Goal: Information Seeking & Learning: Learn about a topic

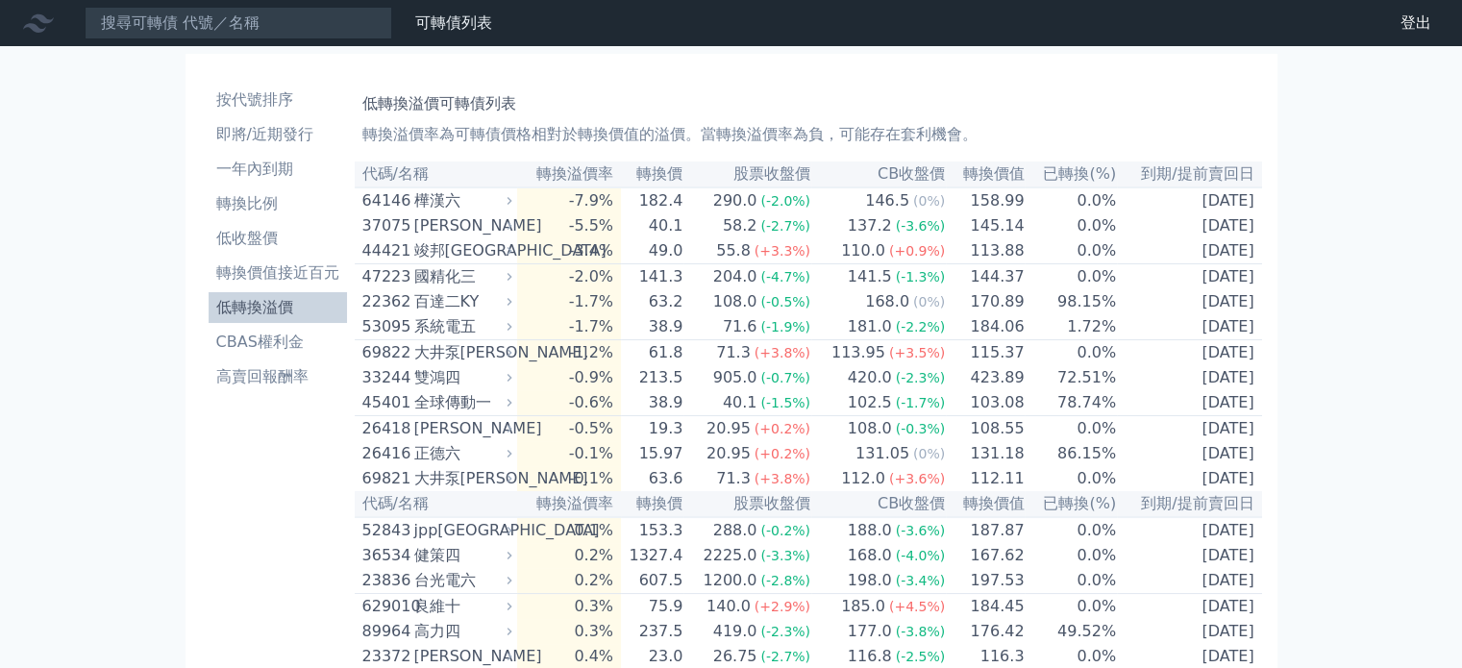
scroll to position [3433, 0]
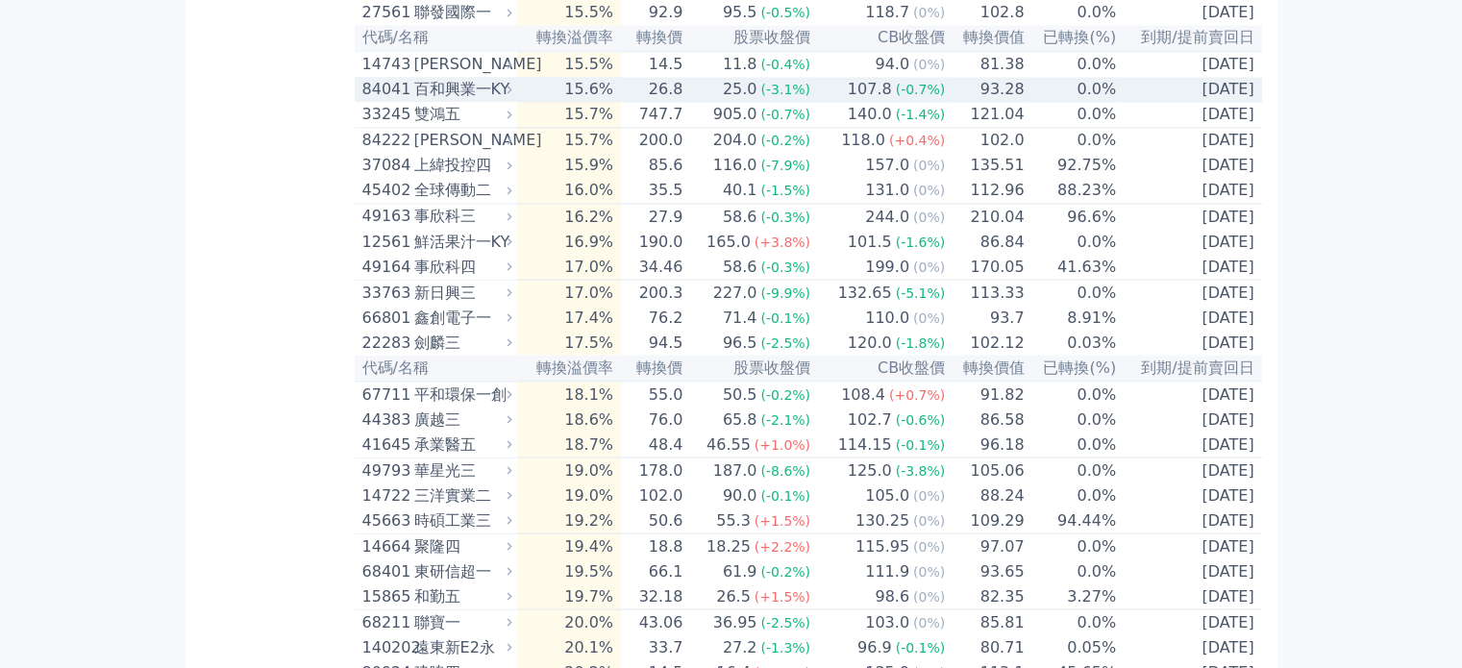
click at [509, 95] on icon at bounding box center [509, 89] width 12 height 12
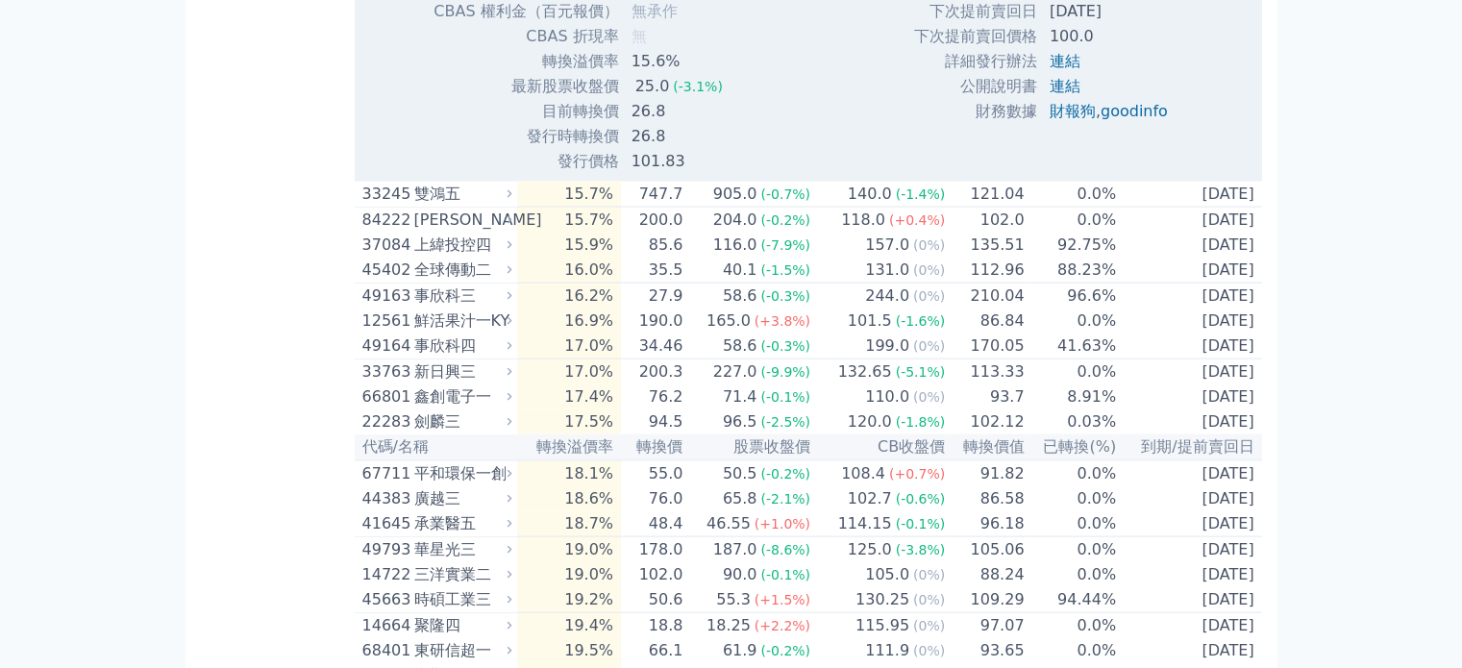
scroll to position [4009, 0]
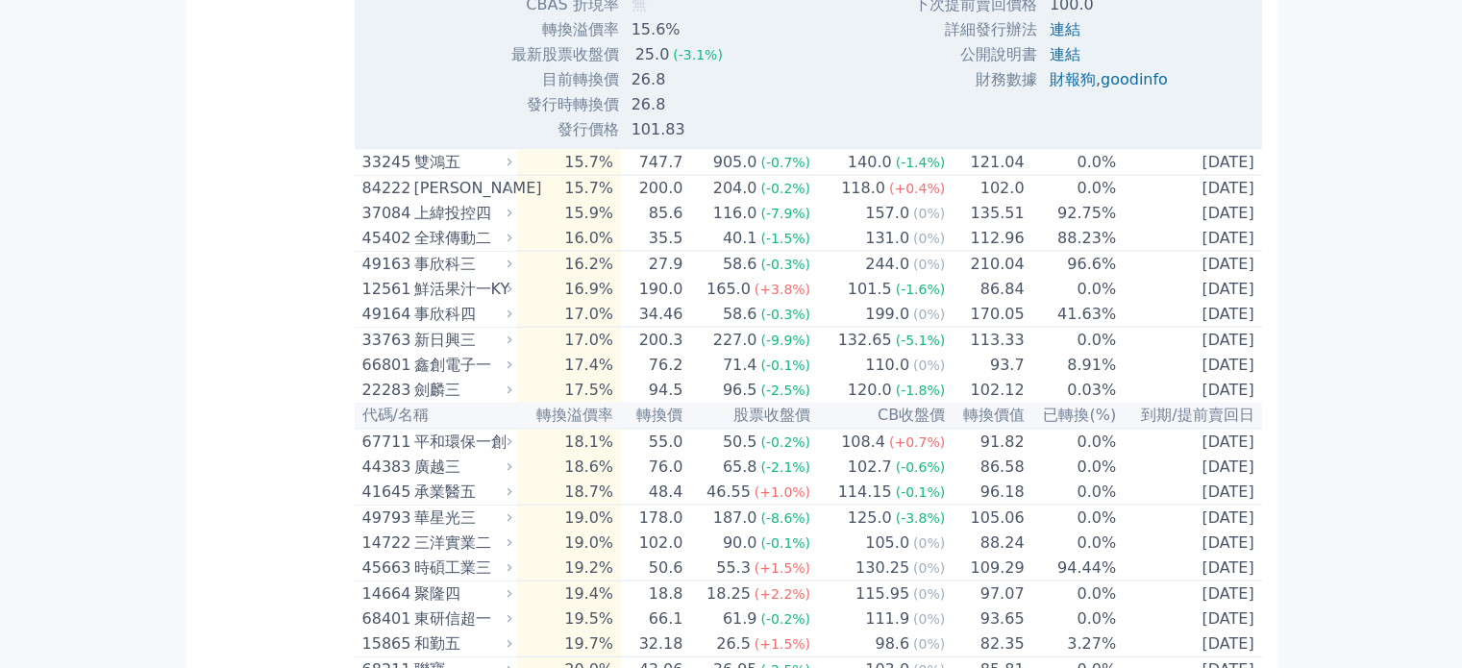
drag, startPoint x: 556, startPoint y: 200, endPoint x: 677, endPoint y: 200, distance: 121.1
drag, startPoint x: 533, startPoint y: 330, endPoint x: 629, endPoint y: 332, distance: 96.1
click at [629, 92] on tr "目前轉換價 26.8" at bounding box center [653, 79] width 442 height 25
drag, startPoint x: 562, startPoint y: 200, endPoint x: 736, endPoint y: 191, distance: 174.1
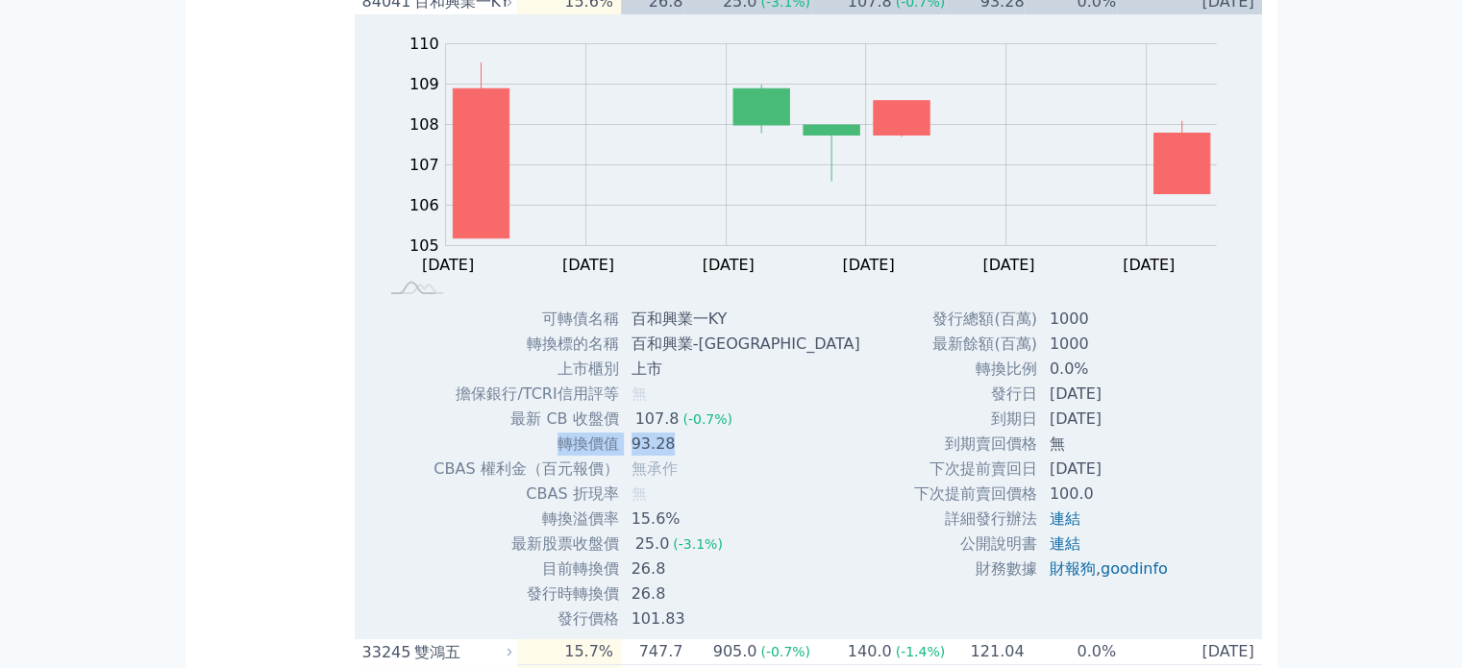
scroll to position [3529, 0]
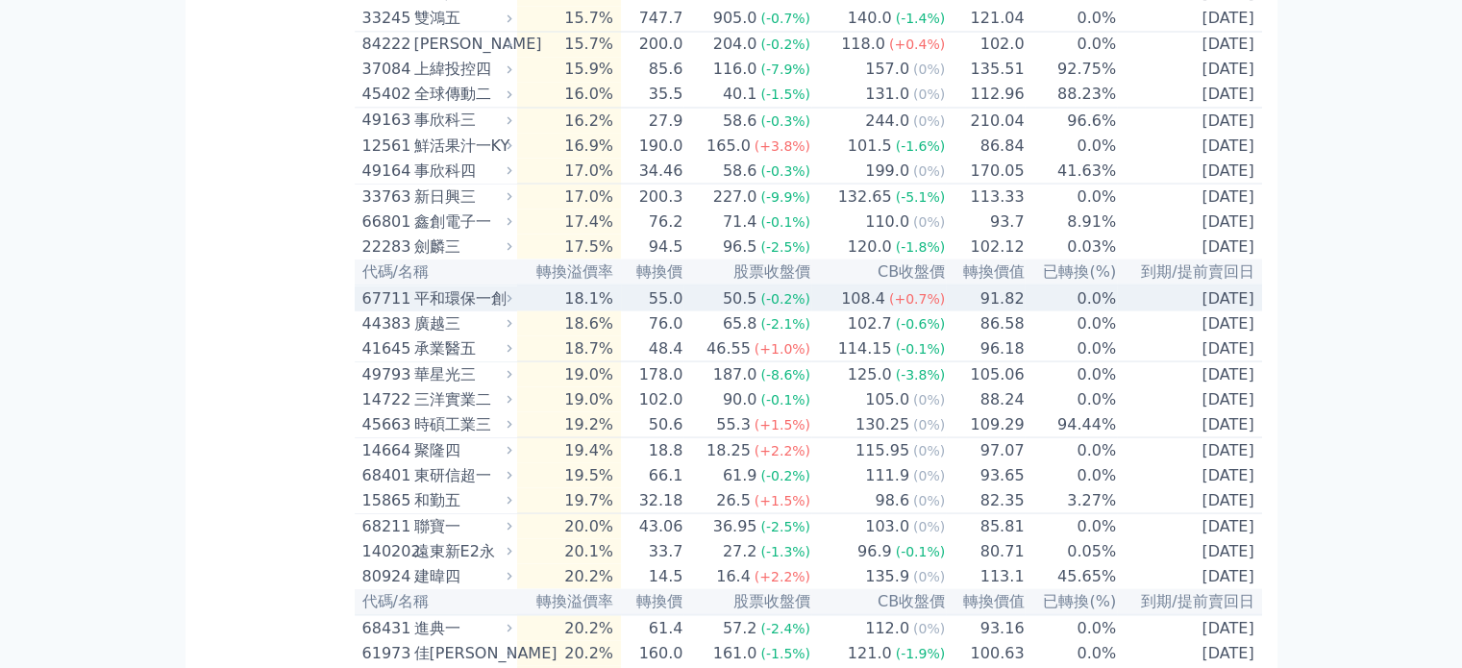
click at [512, 302] on icon at bounding box center [509, 298] width 5 height 8
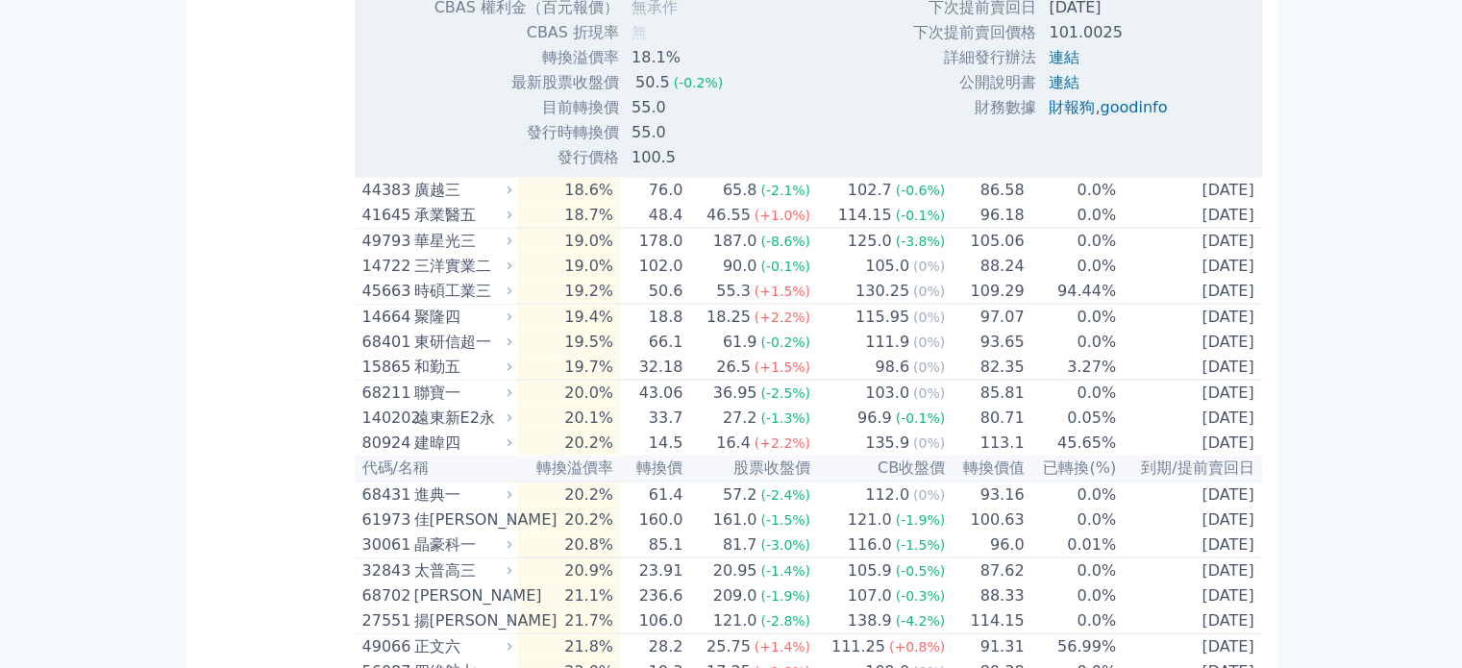
scroll to position [4297, 0]
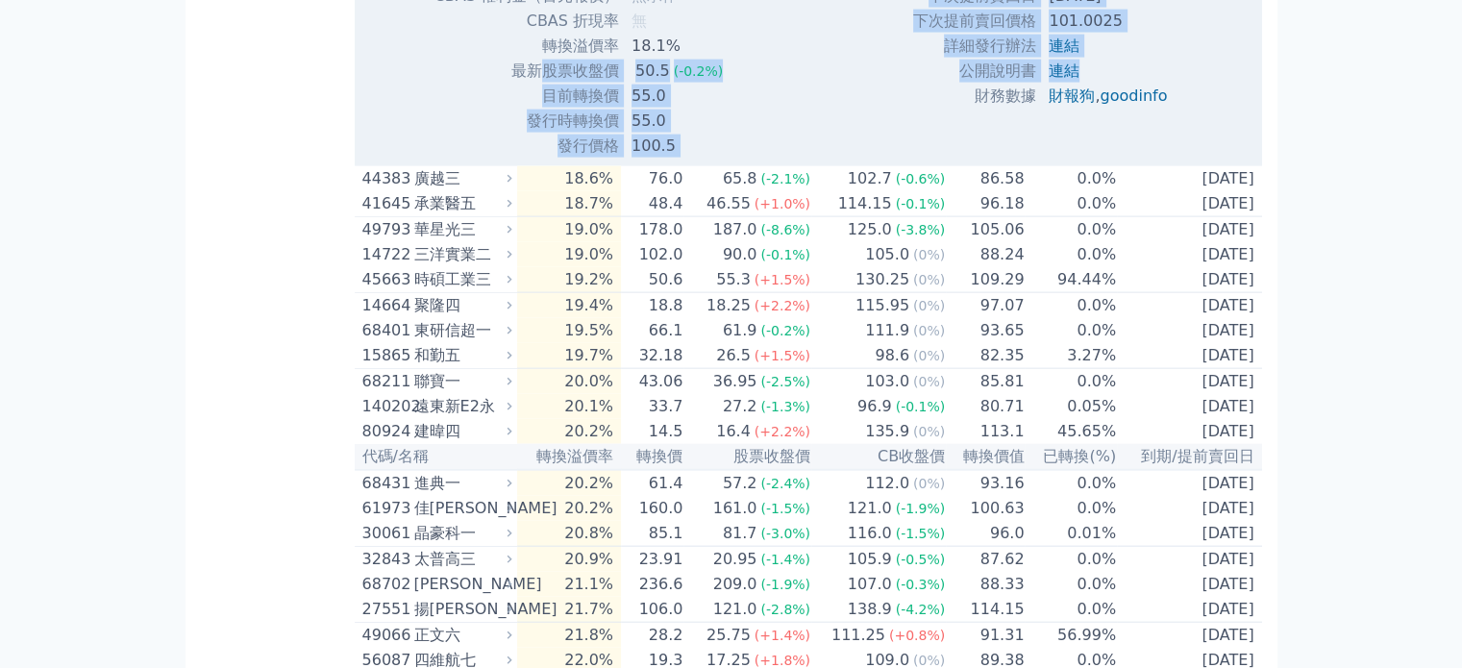
drag, startPoint x: 564, startPoint y: 342, endPoint x: 1158, endPoint y: 347, distance: 593.9
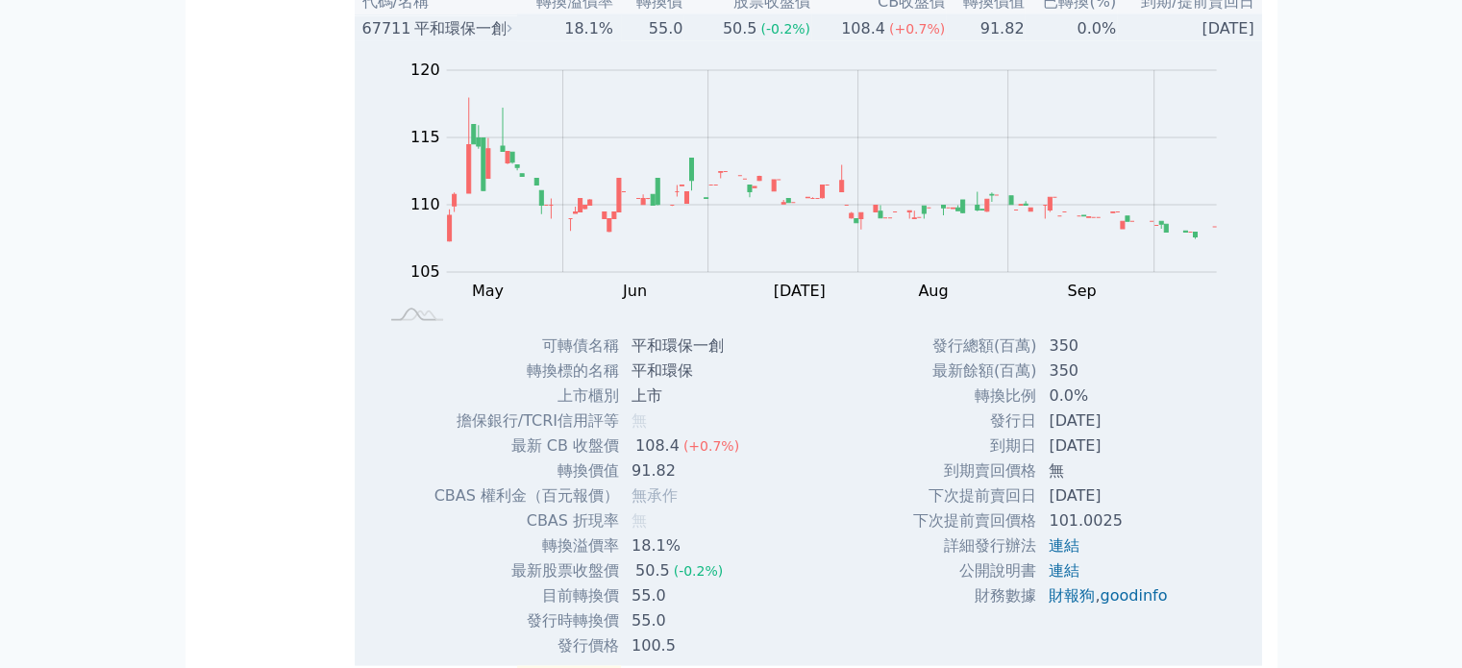
scroll to position [3529, 0]
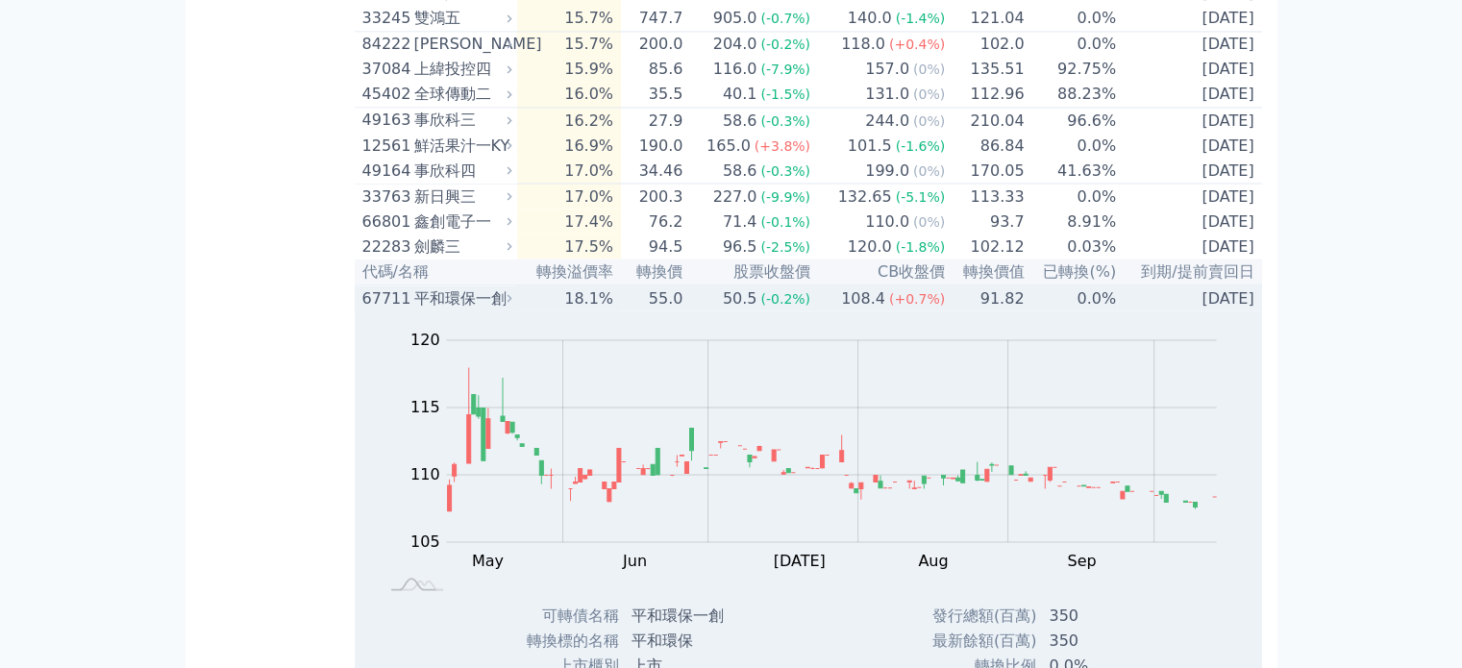
click at [441, 309] on div "平和環保一創" at bounding box center [461, 297] width 94 height 23
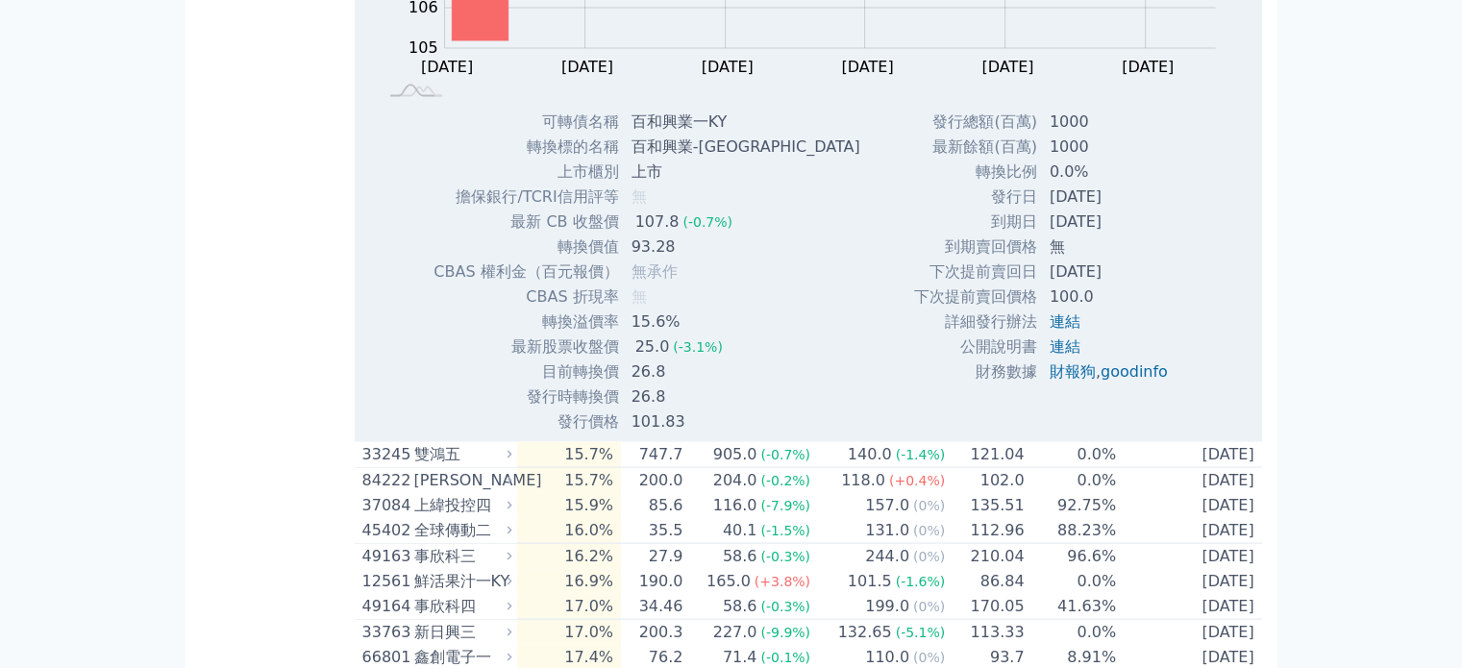
scroll to position [3913, 0]
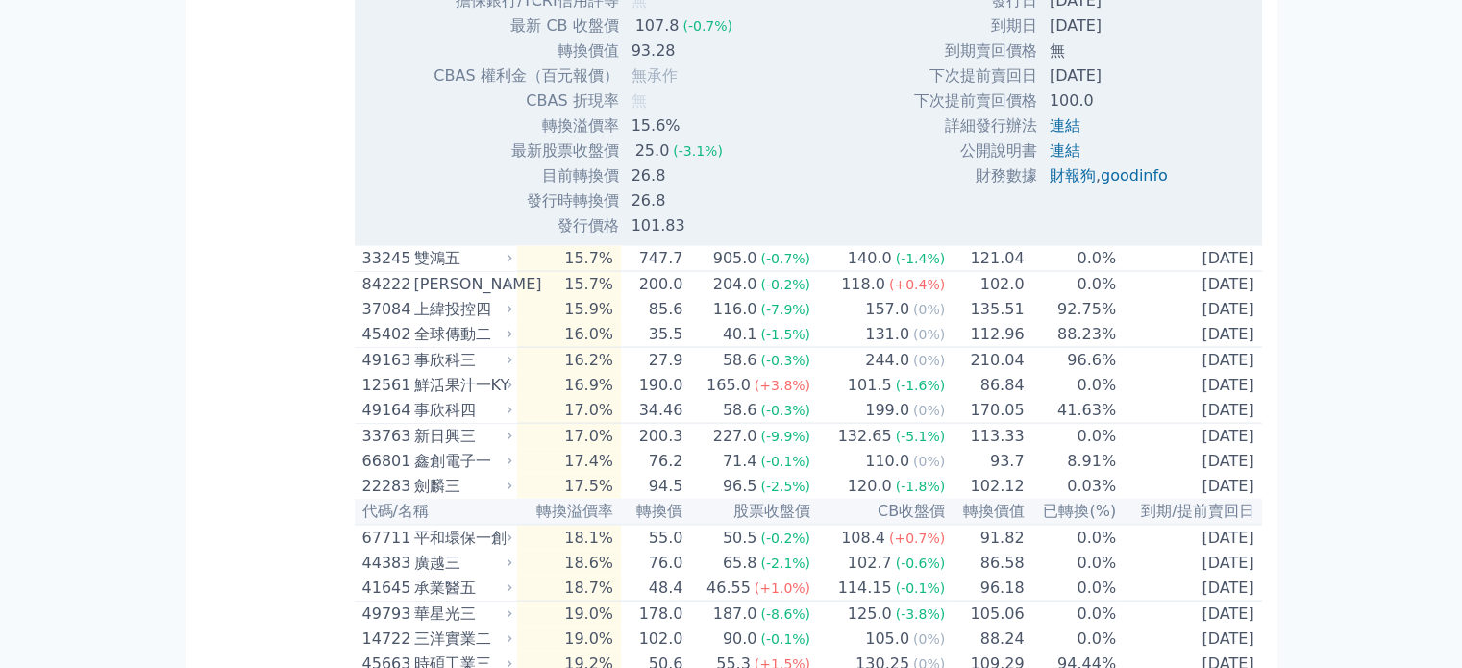
drag, startPoint x: 1036, startPoint y: 168, endPoint x: 1086, endPoint y: 172, distance: 50.1
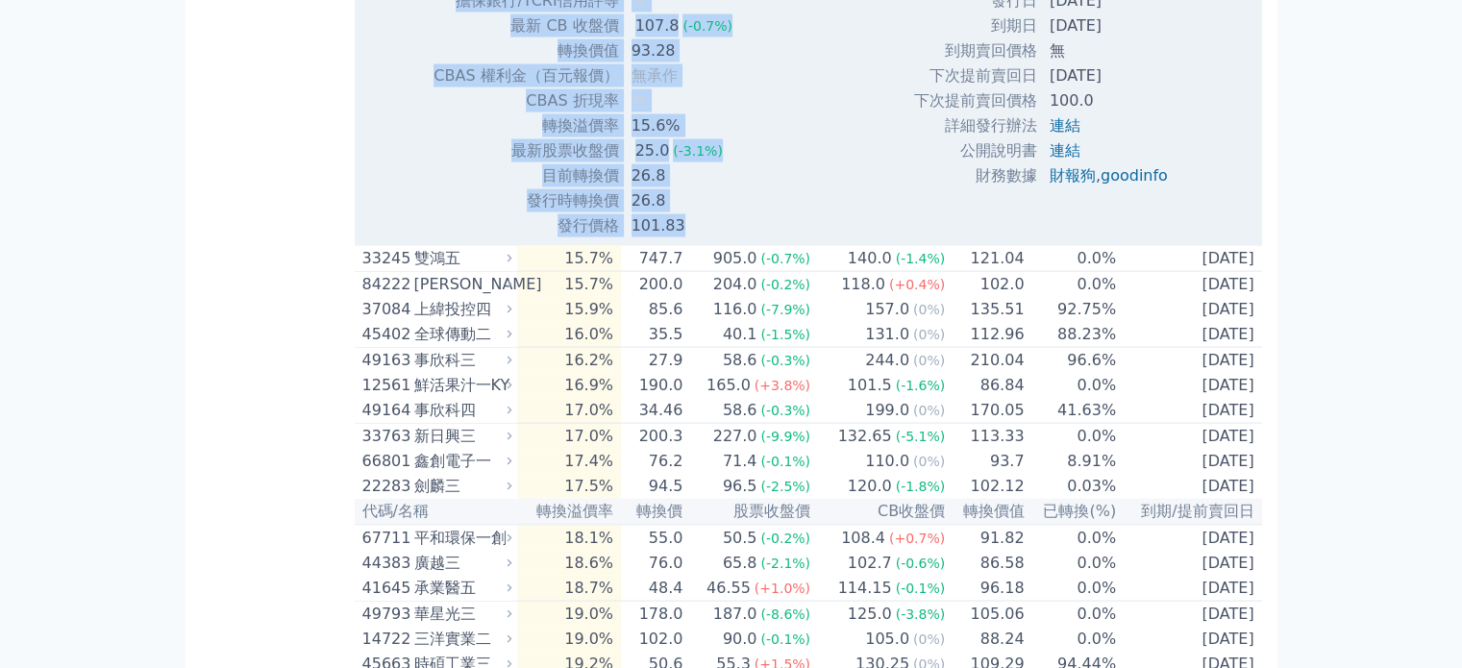
drag, startPoint x: 695, startPoint y: 468, endPoint x: 584, endPoint y: 166, distance: 321.3
click at [584, 166] on tbody "可轉債名稱 百和興業一KY 轉換標的名稱 百和興業-KY 上市櫃別 上市 擔保銀行/TCRI信用評等 無 最新 CB 收盤價 107.8 (-0.7%) 轉換…" at bounding box center [653, 76] width 442 height 325
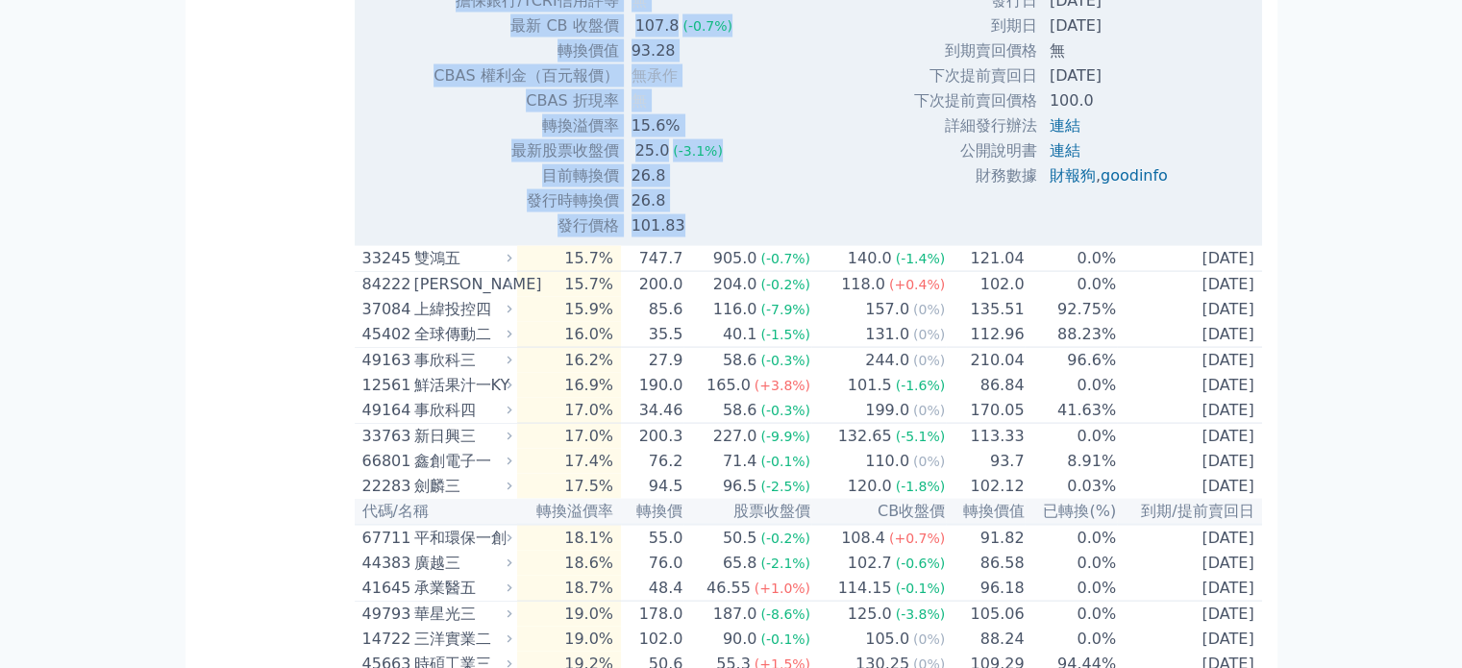
drag, startPoint x: 541, startPoint y: 170, endPoint x: 1157, endPoint y: 448, distance: 675.7
copy div "lorem ipsumDO sitame cons-AD elit se doei/TEMPorin u la ET dol 475.6 (-1.6%) ma…"
